Goal: Task Accomplishment & Management: Use online tool/utility

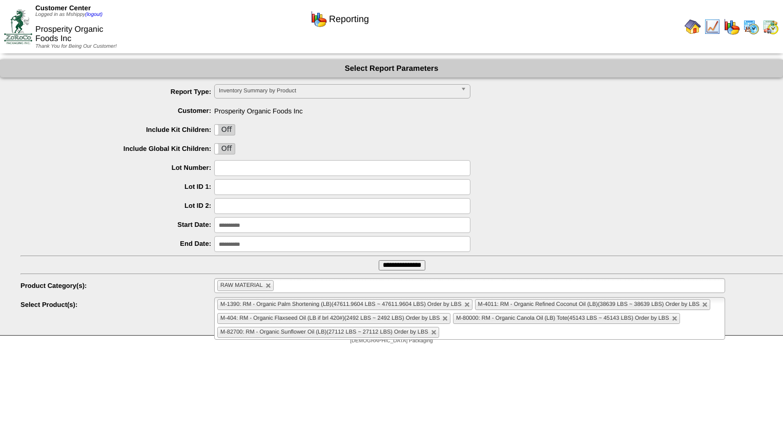
click at [767, 29] on img at bounding box center [771, 26] width 16 height 16
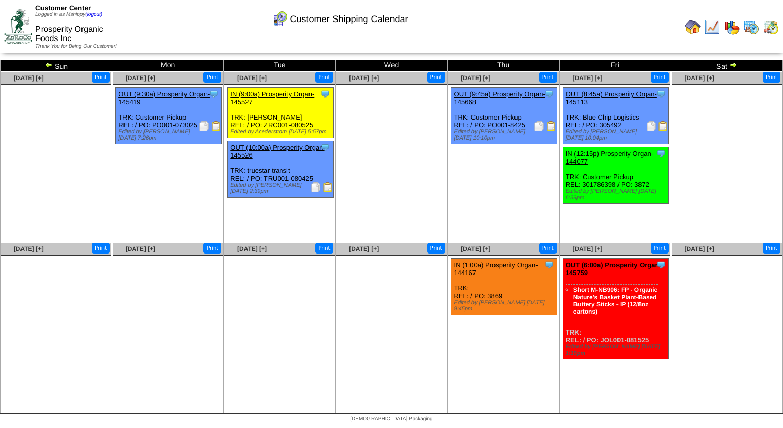
click at [705, 174] on ul at bounding box center [727, 162] width 110 height 154
click at [750, 29] on img at bounding box center [751, 26] width 16 height 16
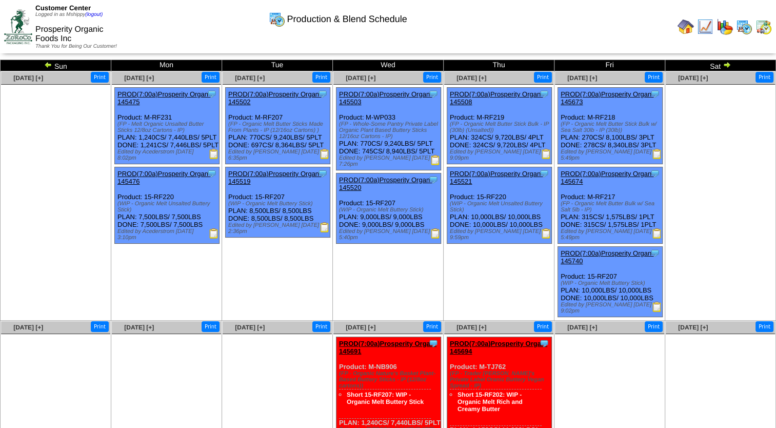
click at [329, 155] on img at bounding box center [324, 154] width 10 height 10
click at [214, 159] on img at bounding box center [214, 154] width 10 height 10
click at [438, 159] on img at bounding box center [435, 160] width 10 height 10
click at [544, 154] on img at bounding box center [546, 154] width 10 height 10
click at [542, 153] on img at bounding box center [546, 154] width 10 height 10
